Goal: Task Accomplishment & Management: Manage account settings

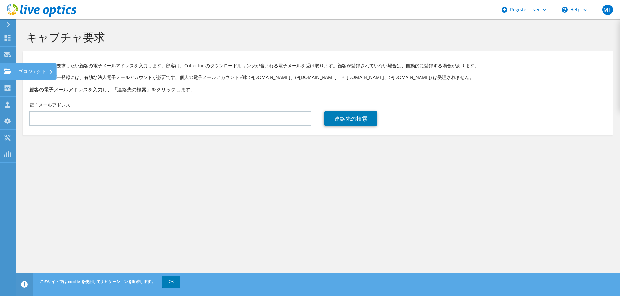
click at [6, 75] on div at bounding box center [8, 72] width 8 height 7
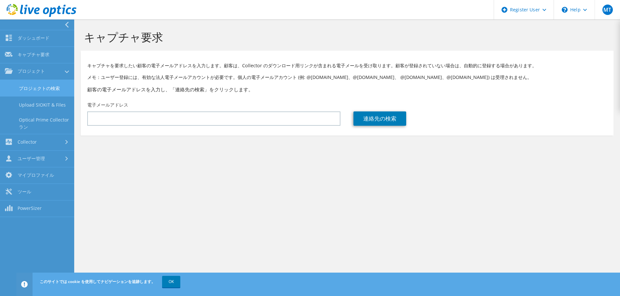
click at [20, 85] on link "プロジェクトの検索" at bounding box center [37, 88] width 74 height 17
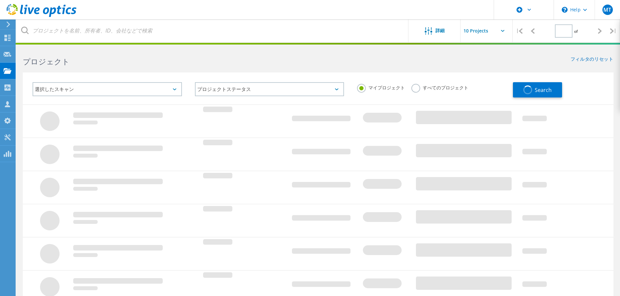
type input "1"
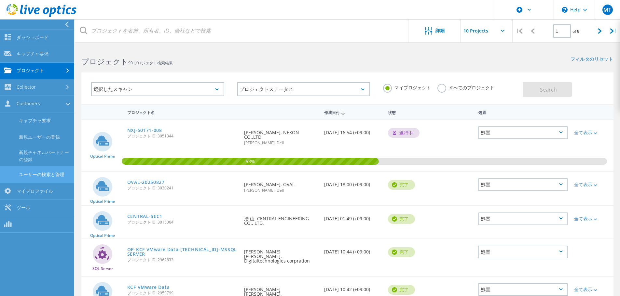
click at [43, 172] on link "ユーザーの検索と管理" at bounding box center [37, 175] width 74 height 17
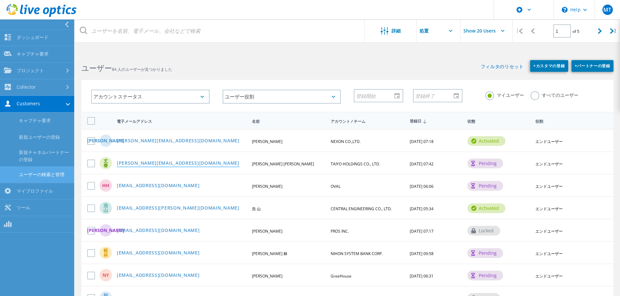
click at [163, 165] on link "[PERSON_NAME][EMAIL_ADDRESS][DOMAIN_NAME]" at bounding box center [178, 164] width 123 height 6
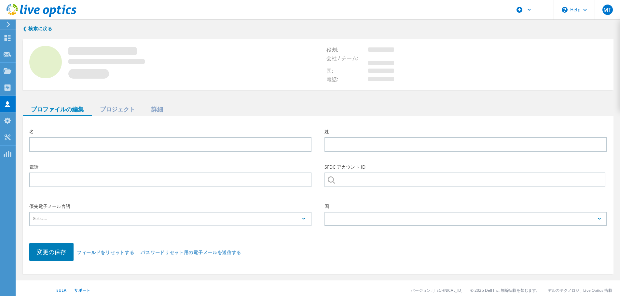
type input "丈顕"
type input "春日"
type input "TAIYO HOLDINGS CO., LTD."
type input "日本語"
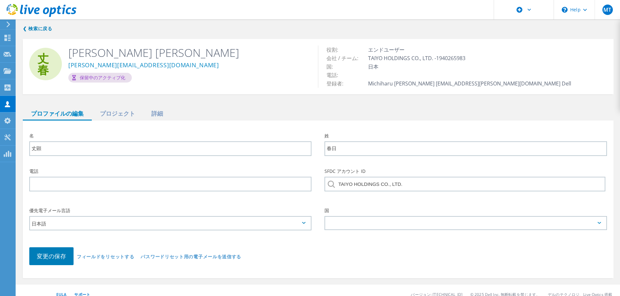
click at [111, 107] on div "❮ 検索に戻る 丈春 [PERSON_NAME] [PERSON_NAME] [PERSON_NAME][EMAIL_ADDRESS][DOMAIN_NAME…" at bounding box center [317, 151] width 603 height 267
click at [111, 113] on div "プロジェクト" at bounding box center [117, 113] width 51 height 13
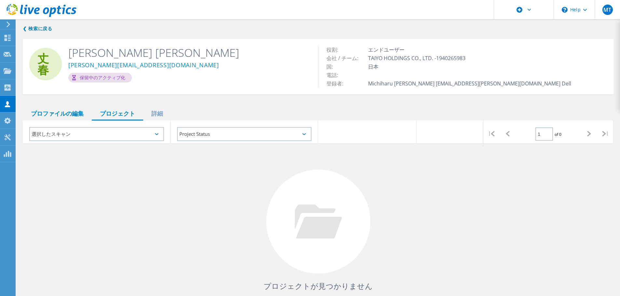
click at [65, 110] on div "プロファイルの編集" at bounding box center [57, 113] width 69 height 13
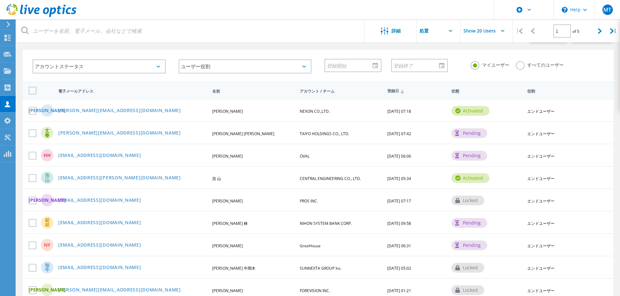
scroll to position [65, 0]
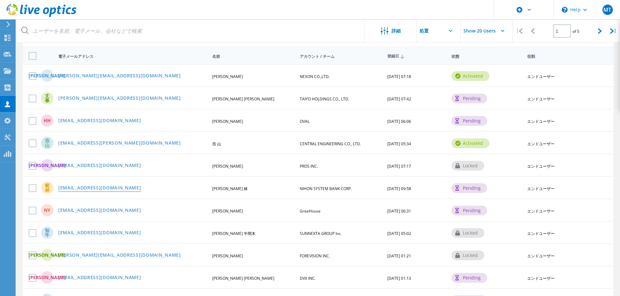
click at [90, 190] on link "[EMAIL_ADDRESS][DOMAIN_NAME]" at bounding box center [99, 189] width 83 height 6
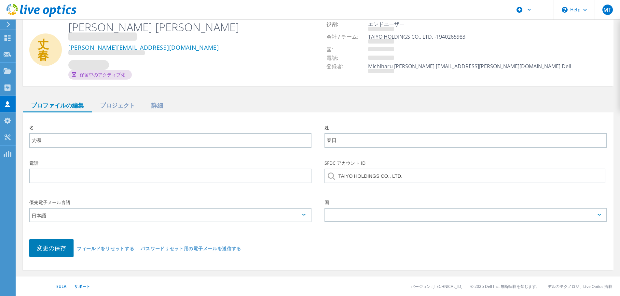
type input "[PERSON_NAME]"
type input "林"
type input "NIHON SYSTEM BANK CORP."
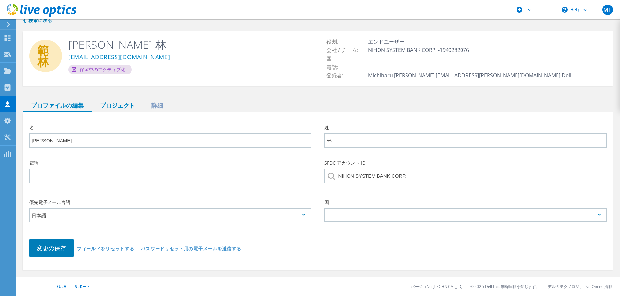
click at [116, 106] on div "プロジェクト" at bounding box center [117, 105] width 51 height 13
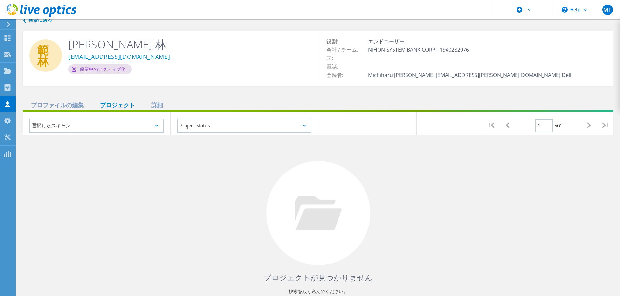
scroll to position [43, 0]
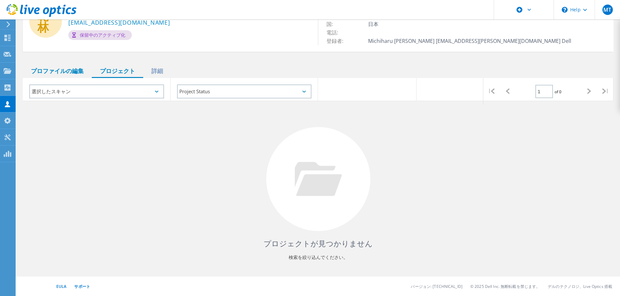
click at [59, 72] on div "プロファイルの編集" at bounding box center [57, 71] width 69 height 13
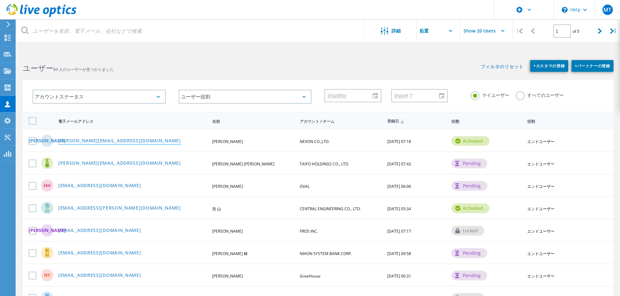
click at [98, 141] on link "[PERSON_NAME][EMAIL_ADDRESS][DOMAIN_NAME]" at bounding box center [119, 142] width 123 height 6
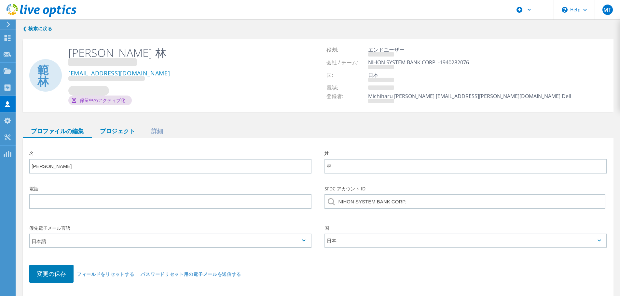
click at [119, 132] on div "プロジェクト" at bounding box center [117, 131] width 51 height 13
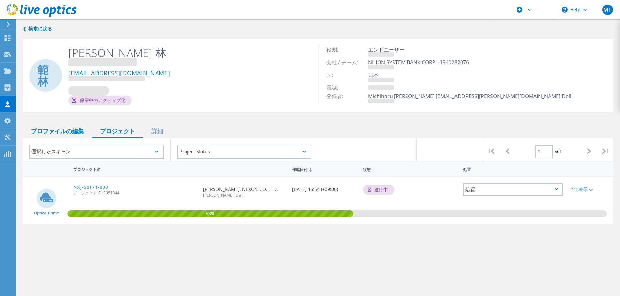
click at [70, 133] on div "プロファイルの編集" at bounding box center [57, 131] width 69 height 13
